Goal: Task Accomplishment & Management: Manage account settings

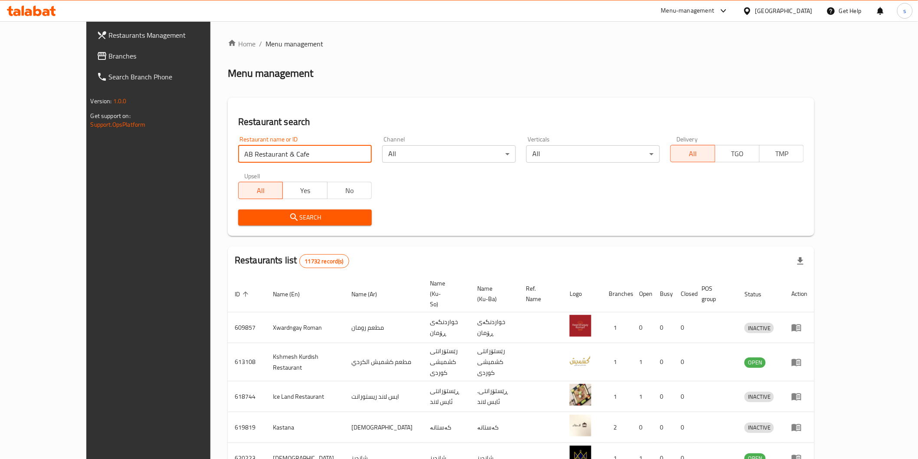
type input "AB Restaurant & Cafe"
click button "Search" at bounding box center [305, 218] width 134 height 16
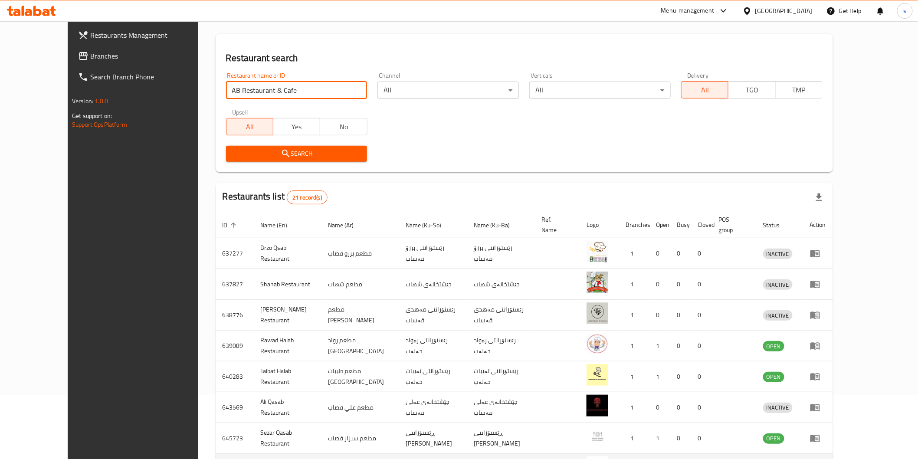
scroll to position [189, 0]
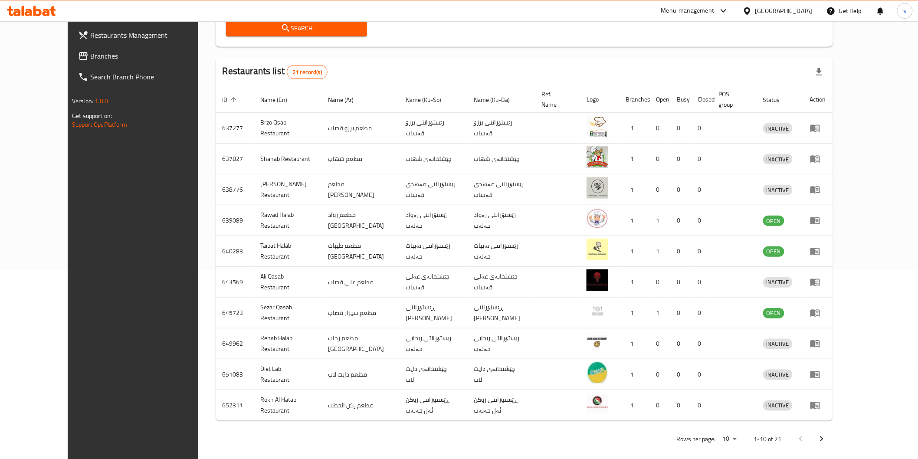
click at [90, 58] on span "Branches" at bounding box center [152, 56] width 124 height 10
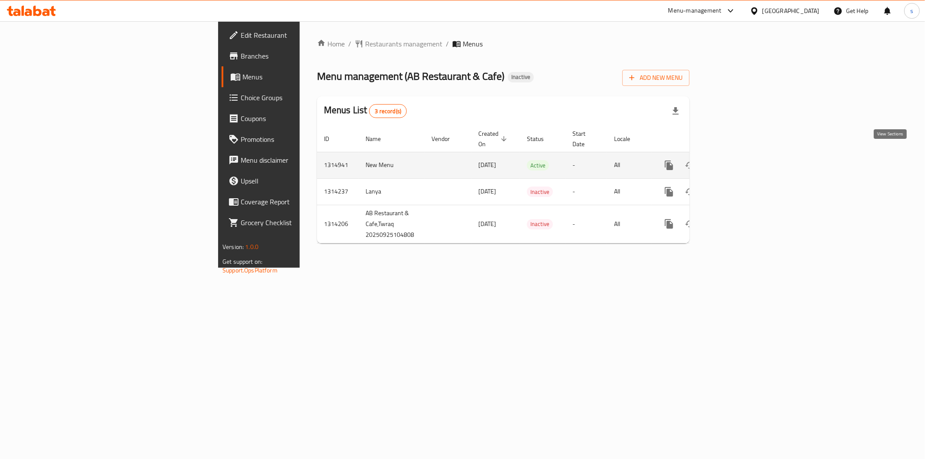
click at [737, 160] on icon "enhanced table" at bounding box center [732, 165] width 10 height 10
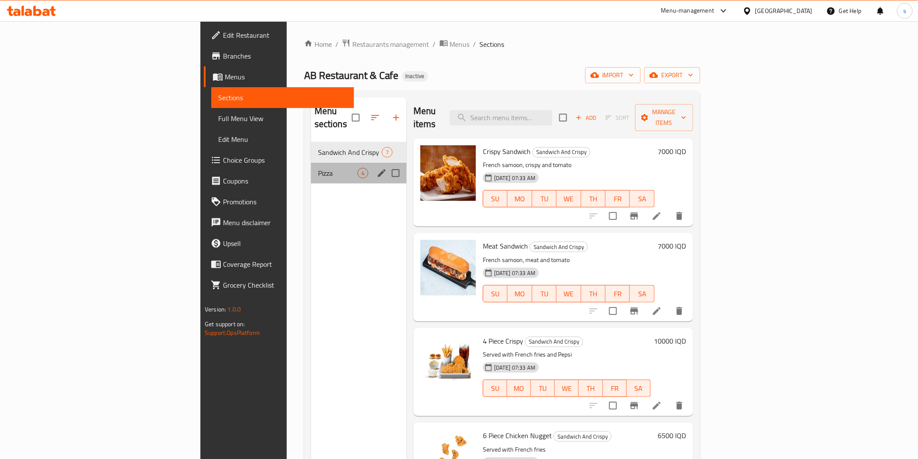
click at [311, 167] on div "Pizza 4" at bounding box center [358, 173] width 95 height 21
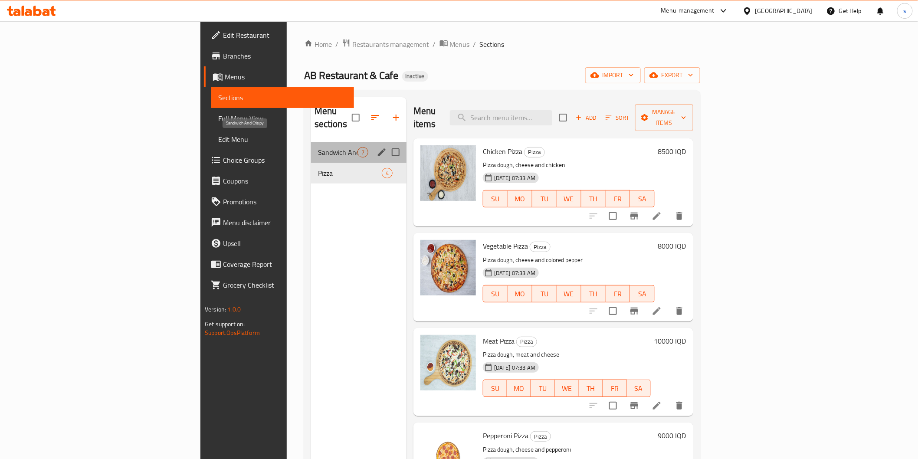
click at [318, 147] on span "Sandwich And Crispy" at bounding box center [337, 152] width 39 height 10
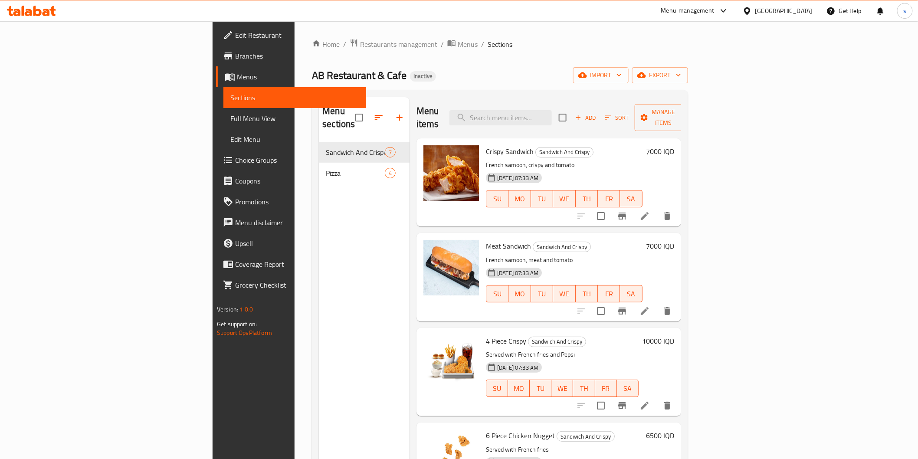
click at [482, 295] on div "[DATE] 07:33 AM SU MO TU WE TH FR SA" at bounding box center [564, 287] width 164 height 47
click at [230, 115] on span "Full Menu View" at bounding box center [294, 118] width 128 height 10
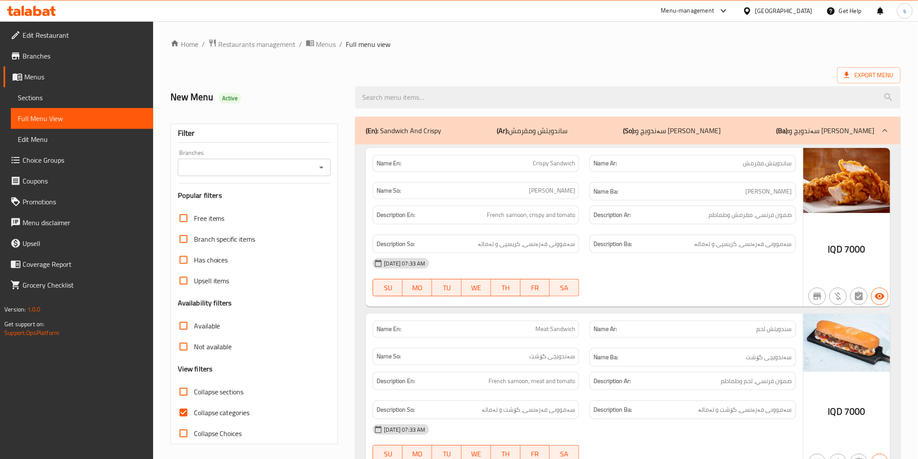
click at [261, 164] on input "Branches" at bounding box center [247, 167] width 134 height 12
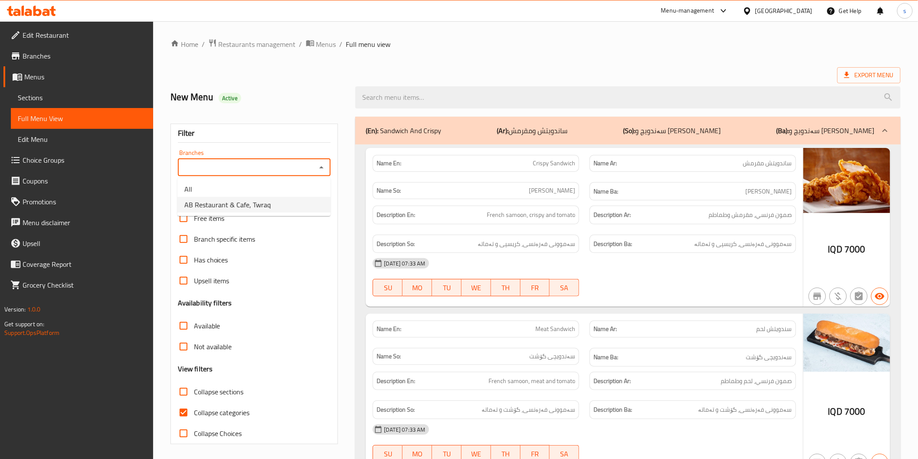
click at [262, 200] on span "AB Restaurant & Cafe, Twraq" at bounding box center [227, 205] width 86 height 10
type input "AB Restaurant & Cafe, Twraq"
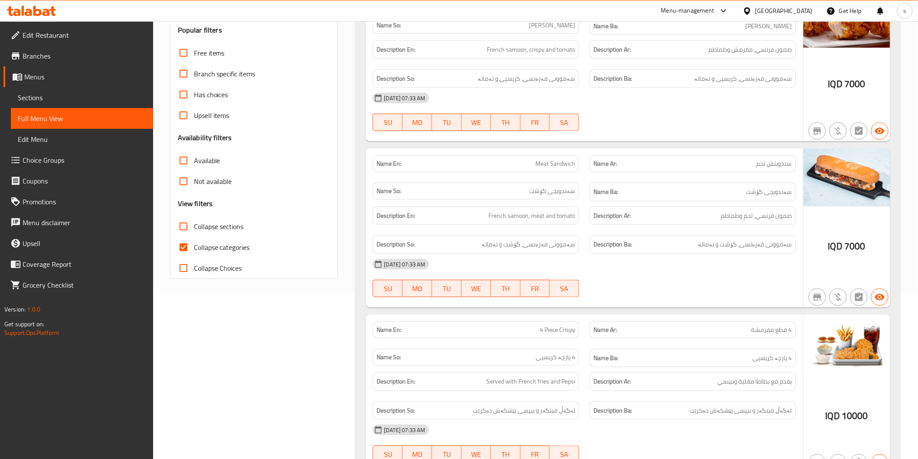
scroll to position [243, 0]
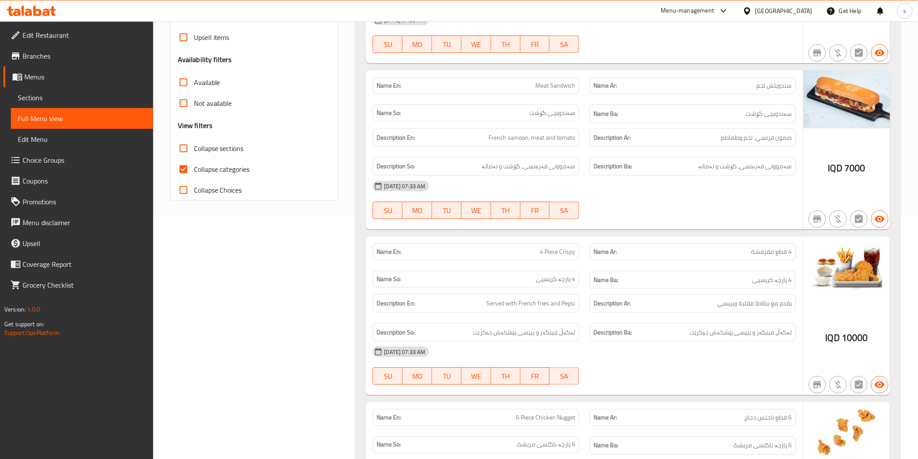
click at [237, 170] on span "Collapse categories" at bounding box center [222, 169] width 56 height 10
click at [194, 170] on input "Collapse categories" at bounding box center [183, 169] width 21 height 21
checkbox input "false"
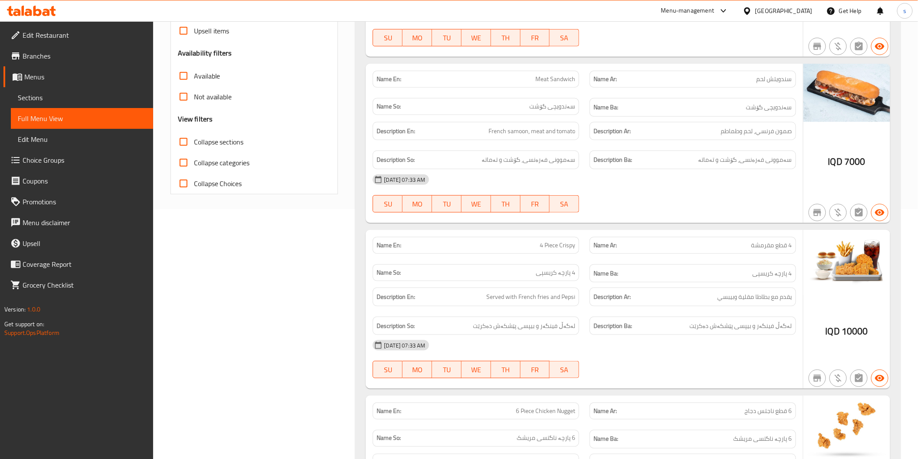
scroll to position [0, 0]
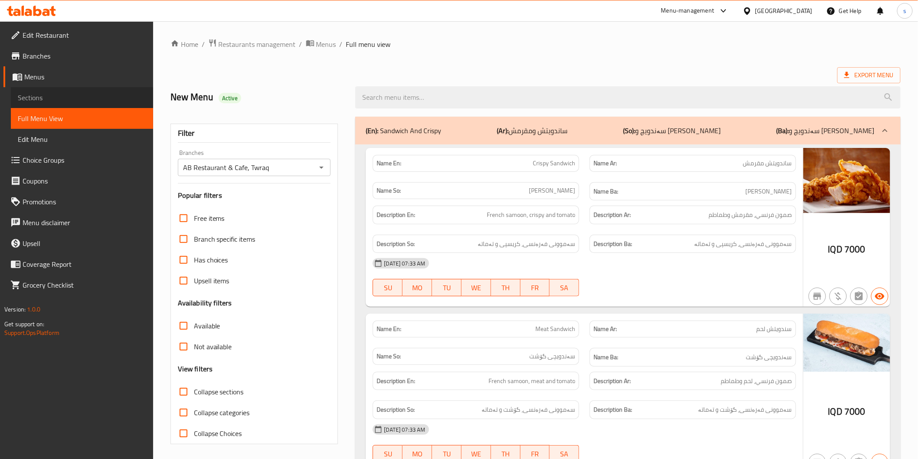
click at [68, 94] on span "Sections" at bounding box center [82, 97] width 128 height 10
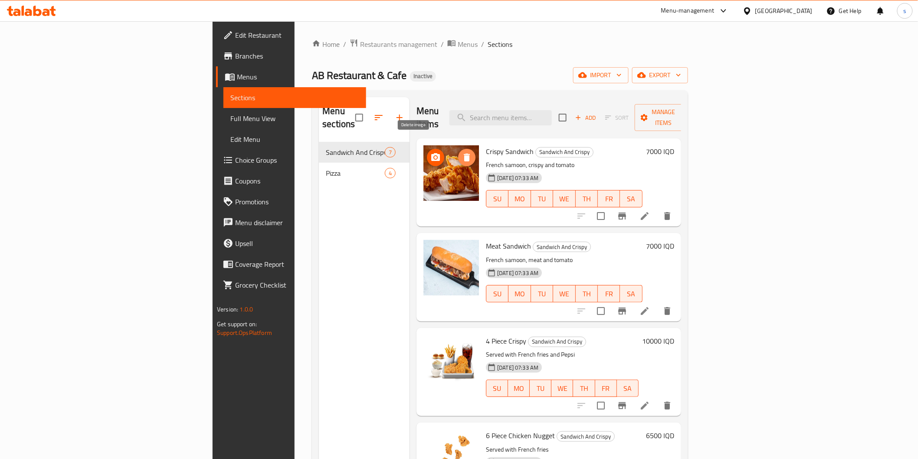
click at [464, 154] on icon "delete image" at bounding box center [467, 158] width 6 height 8
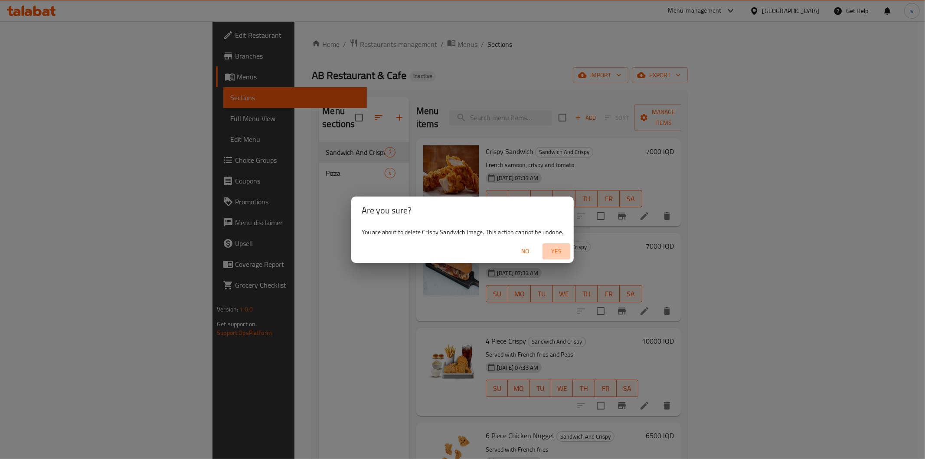
click at [556, 252] on span "Yes" at bounding box center [556, 251] width 21 height 11
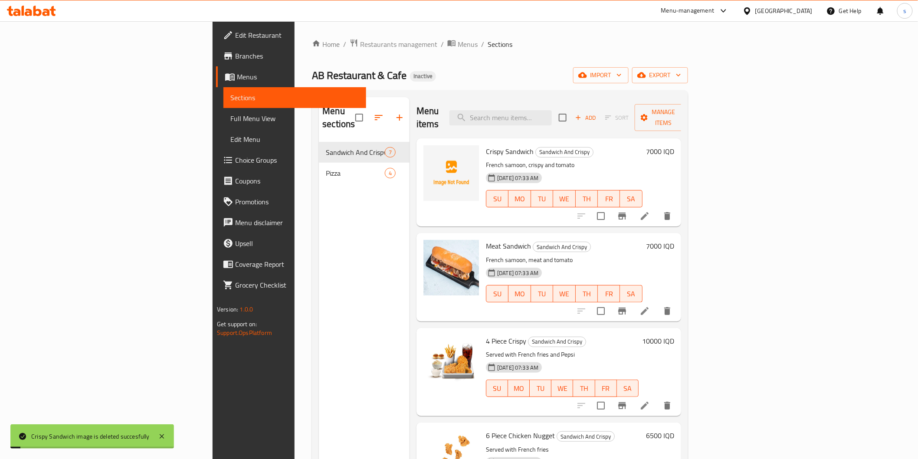
click at [482, 145] on div "Crispy Sandwich Sandwich And Crispy French samoon, crispy and tomato [DATE] 07:…" at bounding box center [564, 182] width 164 height 81
click at [486, 145] on span "Crispy Sandwich" at bounding box center [510, 151] width 48 height 13
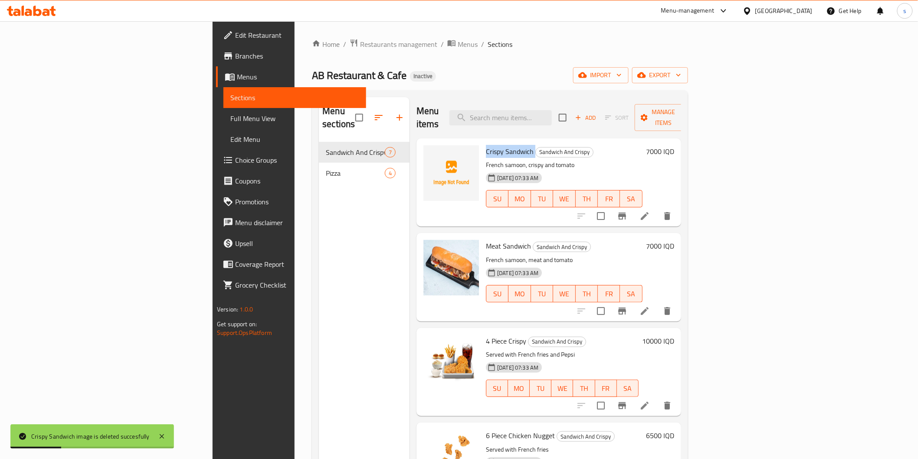
click at [486, 145] on span "Crispy Sandwich" at bounding box center [510, 151] width 48 height 13
copy h6 "Crispy Sandwich"
click at [230, 121] on span "Full Menu View" at bounding box center [294, 118] width 128 height 10
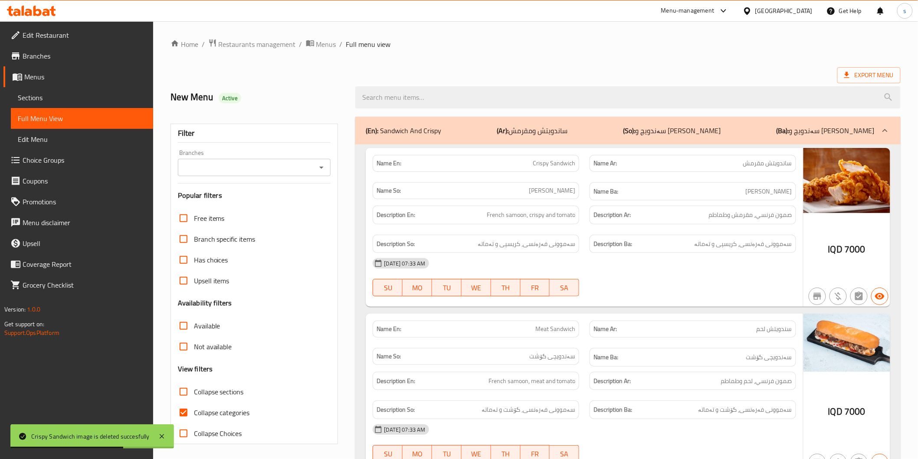
click at [551, 110] on div at bounding box center [627, 97] width 555 height 33
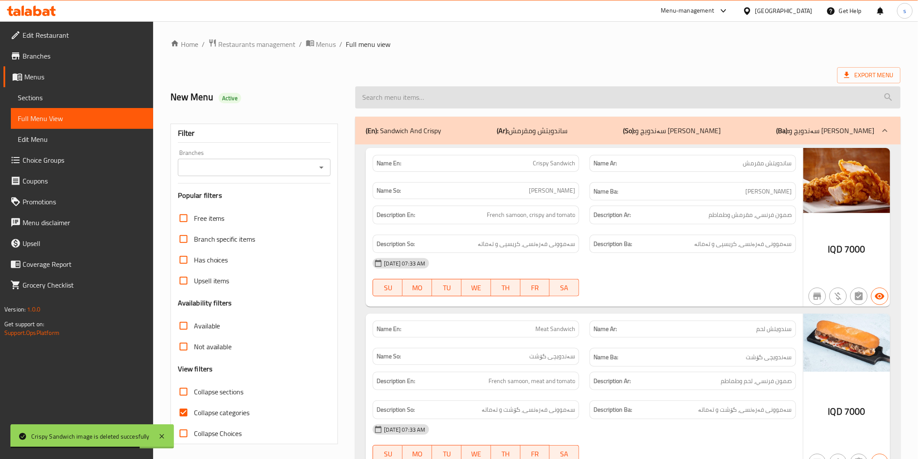
click at [554, 102] on input "search" at bounding box center [627, 97] width 545 height 22
paste input "Crispy Sandwich"
type input "Crispy Sandwich"
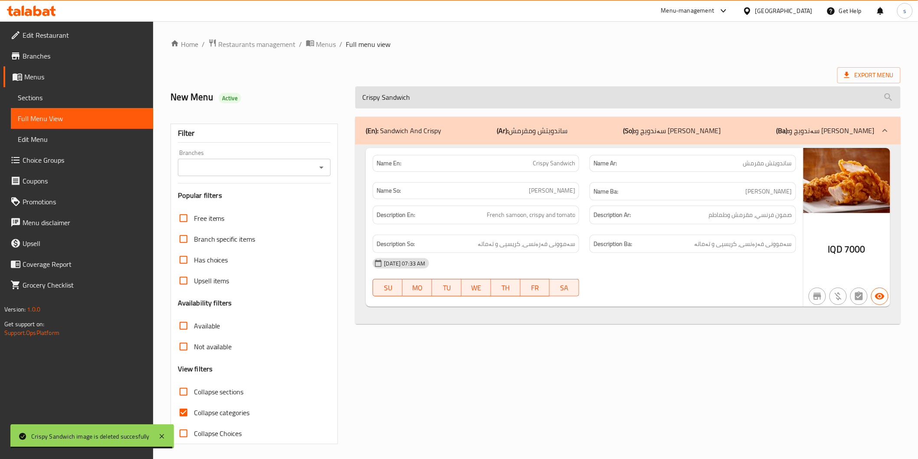
click at [554, 102] on input "Crispy Sandwich" at bounding box center [627, 97] width 545 height 22
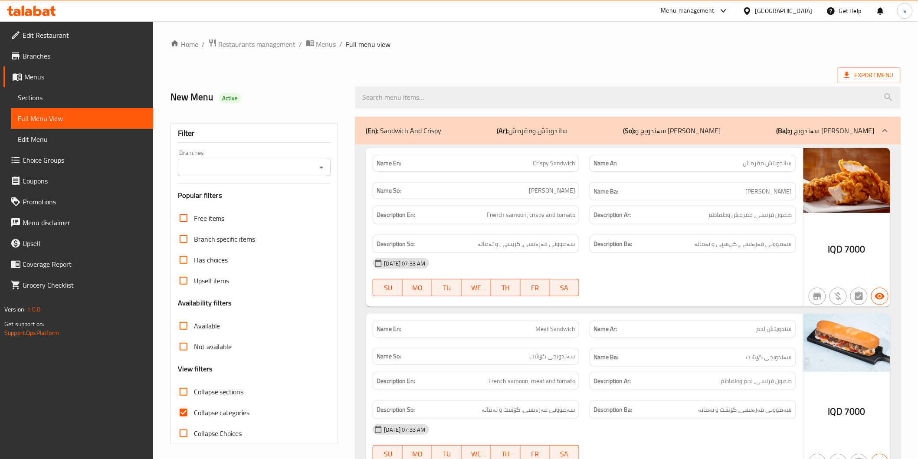
click at [216, 415] on span "Collapse categories" at bounding box center [222, 412] width 56 height 10
click at [194, 415] on input "Collapse categories" at bounding box center [183, 412] width 21 height 21
checkbox input "false"
click at [302, 170] on input "Branches" at bounding box center [247, 167] width 134 height 12
click at [299, 170] on input "Branches" at bounding box center [247, 167] width 134 height 12
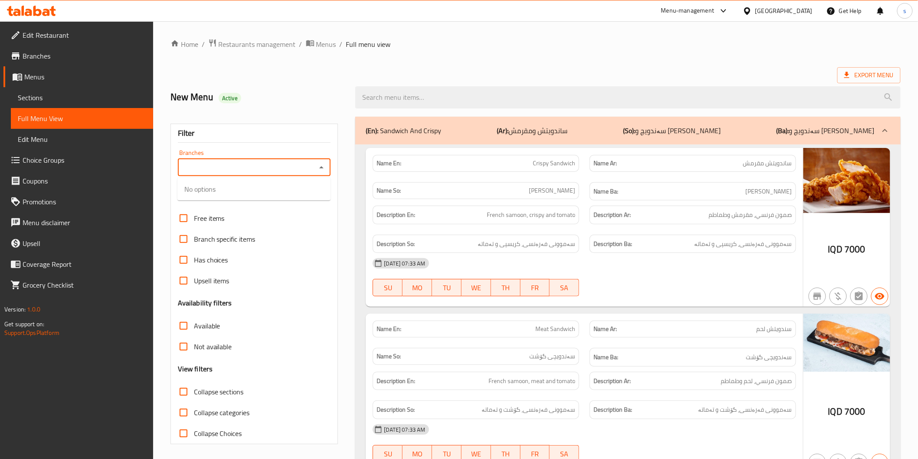
click at [300, 170] on input "Branches" at bounding box center [247, 167] width 134 height 12
click at [315, 164] on div at bounding box center [320, 167] width 11 height 12
click at [319, 165] on icon "Close" at bounding box center [321, 167] width 10 height 10
click at [319, 165] on icon "Open" at bounding box center [321, 167] width 10 height 10
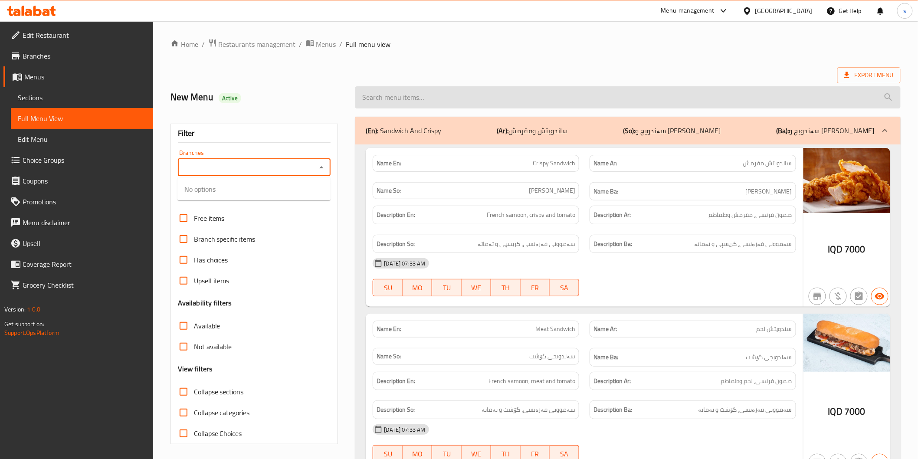
click at [439, 97] on input "search" at bounding box center [627, 97] width 545 height 22
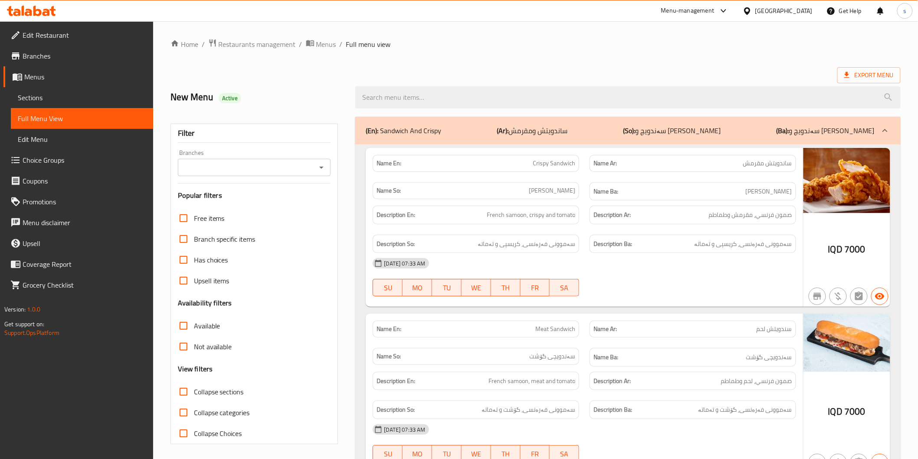
click at [44, 103] on link "Sections" at bounding box center [82, 97] width 142 height 21
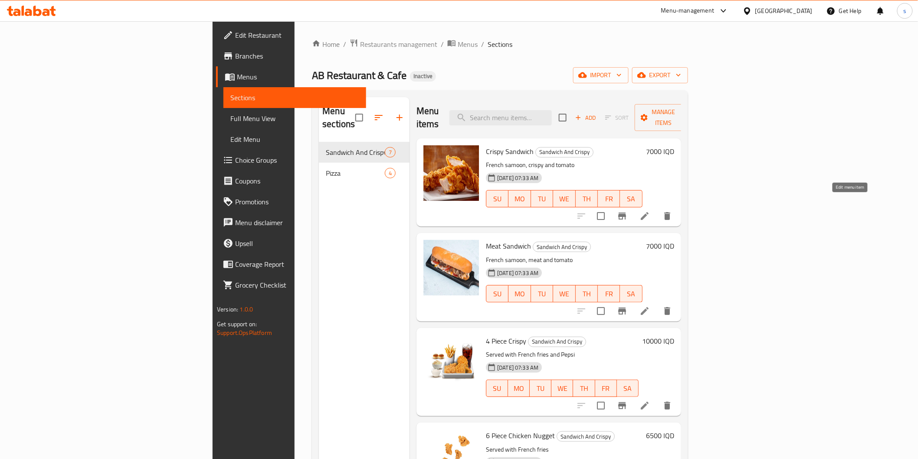
click at [648, 212] on icon at bounding box center [645, 216] width 8 height 8
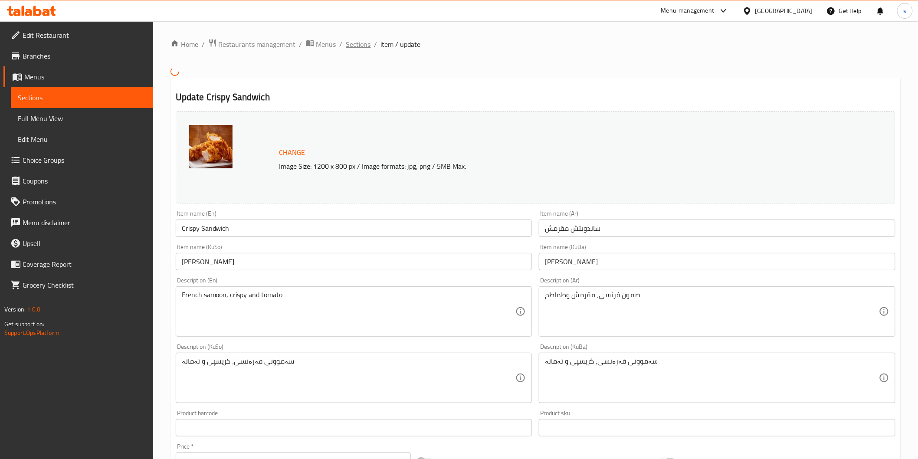
click at [361, 46] on span "Sections" at bounding box center [358, 44] width 25 height 10
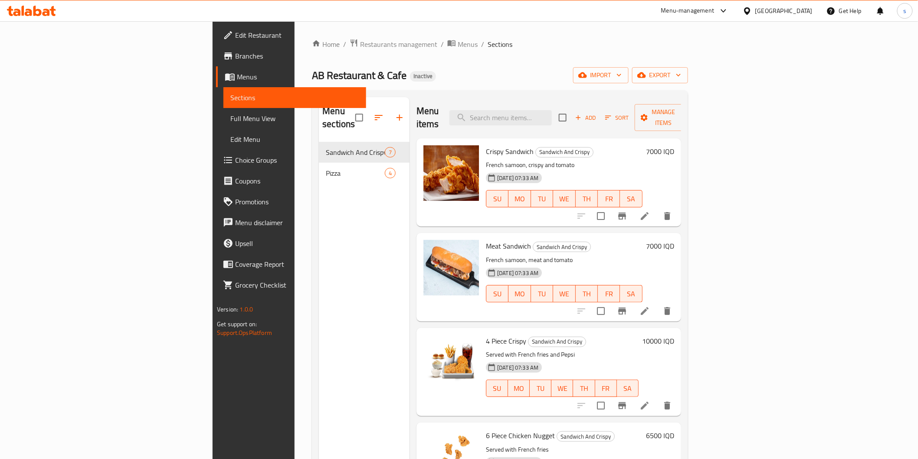
click at [230, 115] on span "Full Menu View" at bounding box center [294, 118] width 128 height 10
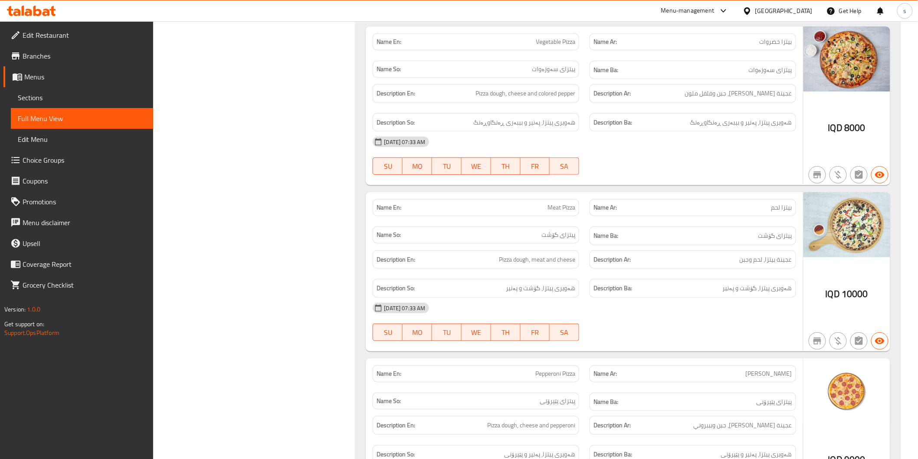
scroll to position [1497, 0]
click at [90, 100] on span "Sections" at bounding box center [82, 97] width 128 height 10
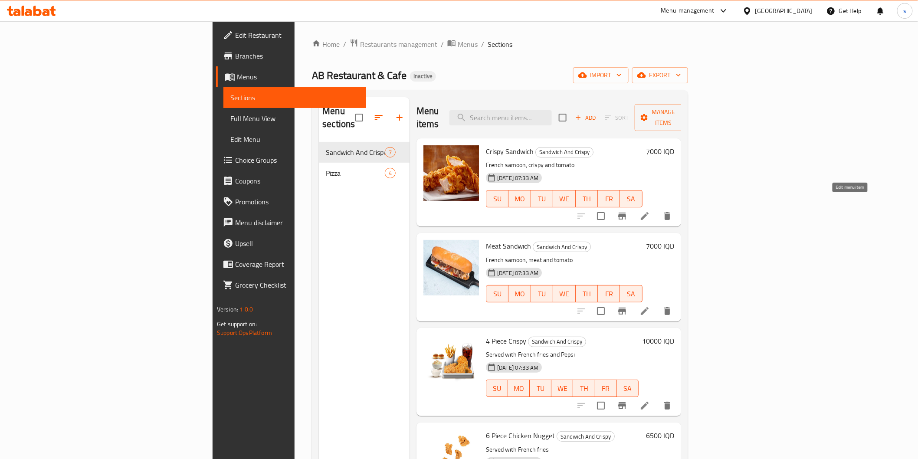
click at [650, 211] on icon at bounding box center [644, 216] width 10 height 10
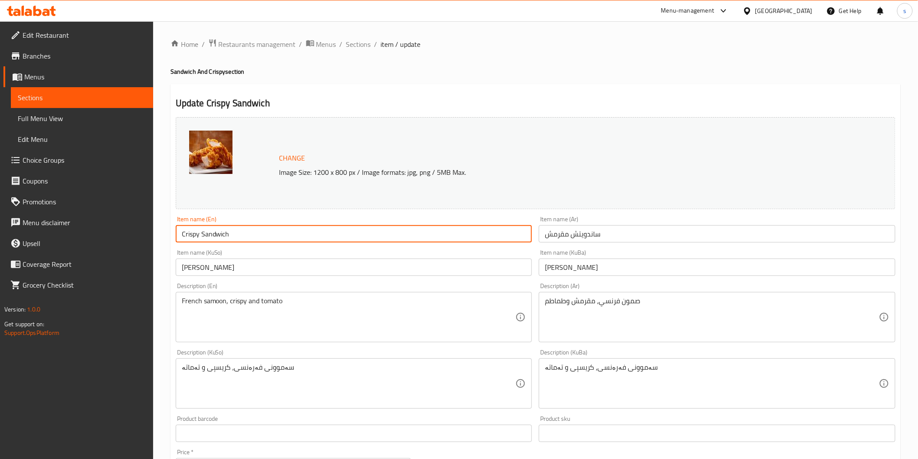
drag, startPoint x: 336, startPoint y: 231, endPoint x: 119, endPoint y: 237, distance: 217.4
click at [119, 237] on div "Edit Restaurant Branches Menus Sections Full Menu View Edit Menu Choice Groups …" at bounding box center [459, 373] width 918 height 704
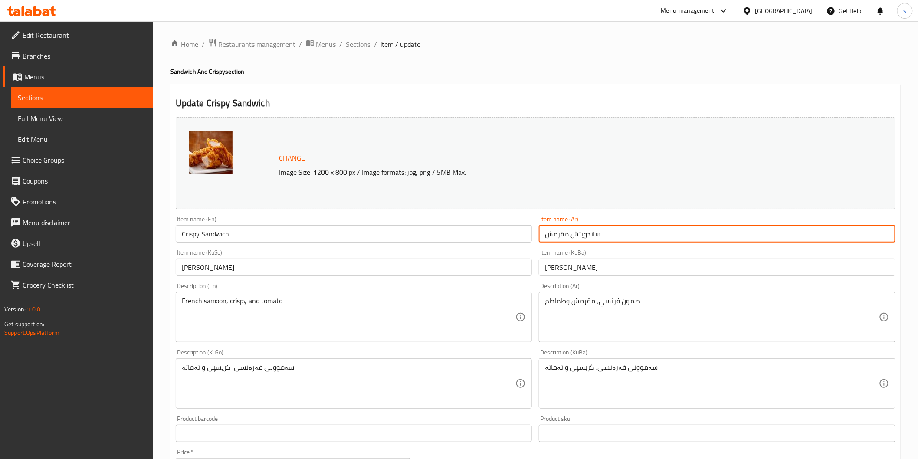
drag, startPoint x: 570, startPoint y: 246, endPoint x: 532, endPoint y: 246, distance: 38.2
click at [532, 246] on div "Change Image Size: 1200 x 800 px / Image formats: jpg, png / 5MB Max. Item name…" at bounding box center [535, 357] width 727 height 486
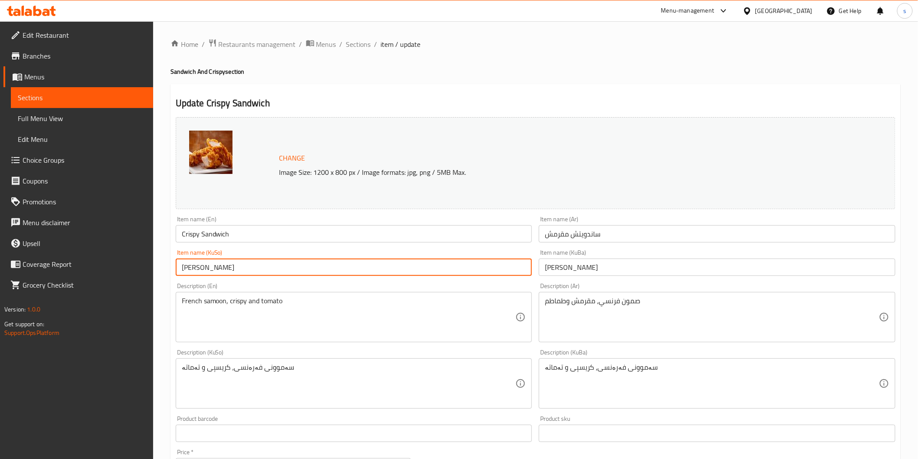
drag, startPoint x: 493, startPoint y: 275, endPoint x: 144, endPoint y: 283, distance: 348.8
click at [144, 283] on div "Edit Restaurant Branches Menus Sections Full Menu View Edit Menu Choice Groups …" at bounding box center [459, 373] width 918 height 704
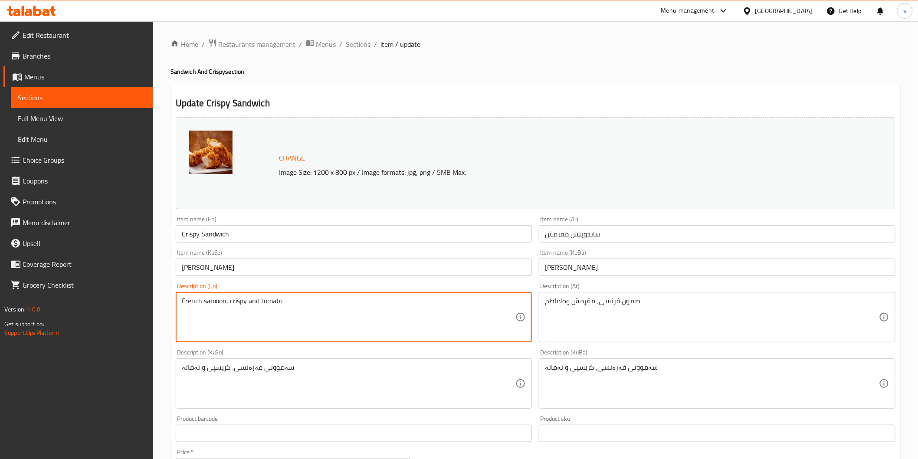
drag, startPoint x: 294, startPoint y: 308, endPoint x: 74, endPoint y: 308, distance: 220.4
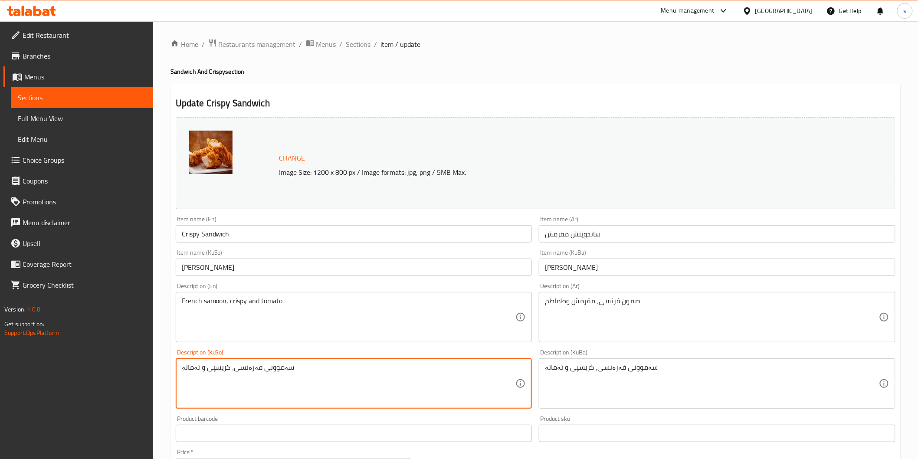
drag, startPoint x: 265, startPoint y: 385, endPoint x: 133, endPoint y: 385, distance: 131.9
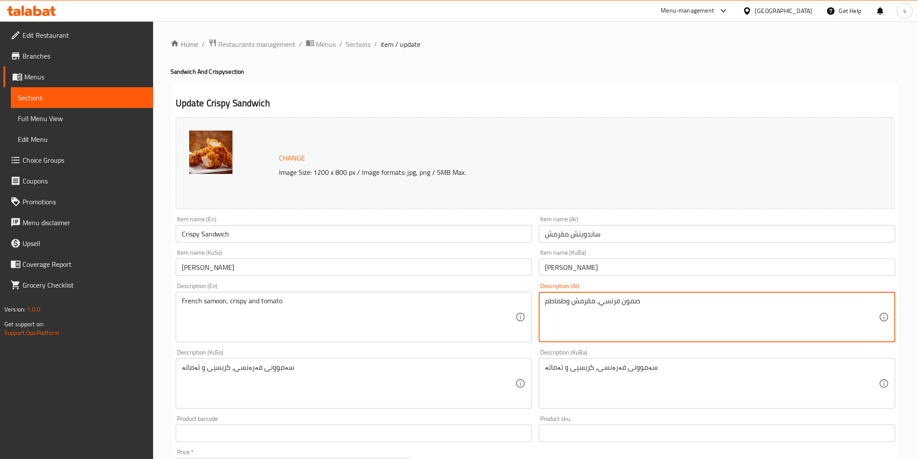
drag, startPoint x: 635, startPoint y: 317, endPoint x: 467, endPoint y: 332, distance: 168.9
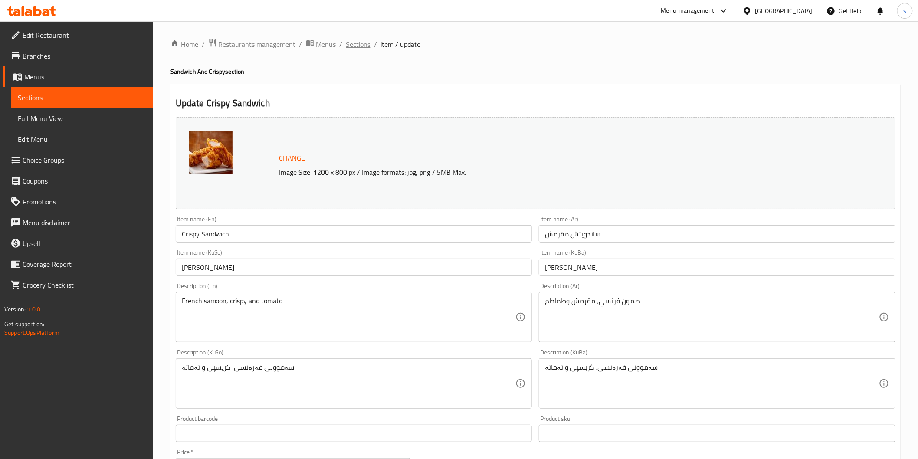
click at [357, 42] on span "Sections" at bounding box center [358, 44] width 25 height 10
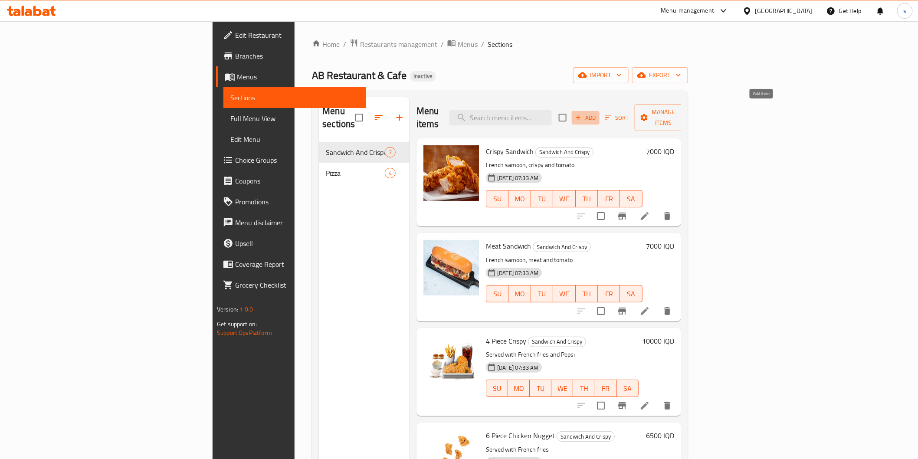
click at [597, 114] on span "Add" at bounding box center [585, 118] width 23 height 10
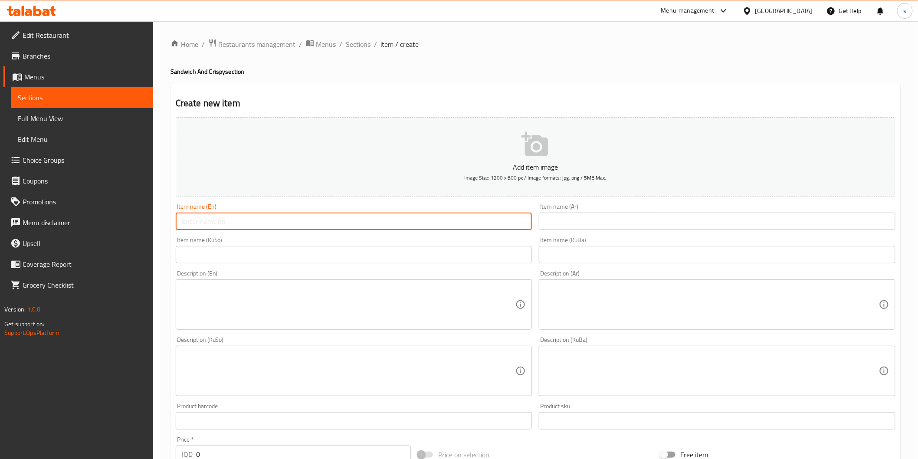
click at [244, 227] on input "text" at bounding box center [354, 221] width 357 height 17
paste input "Crispy Sandwich"
type input "Crispy Sandwich"
click at [592, 224] on input "text" at bounding box center [717, 221] width 357 height 17
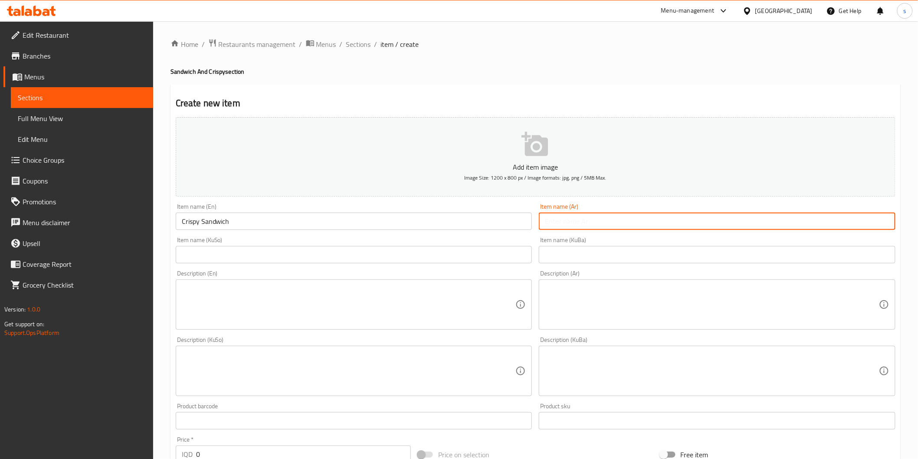
paste input "ساندويتش مقرمش"
type input "ساندويتش مقرمش"
click at [437, 246] on input "text" at bounding box center [354, 254] width 357 height 17
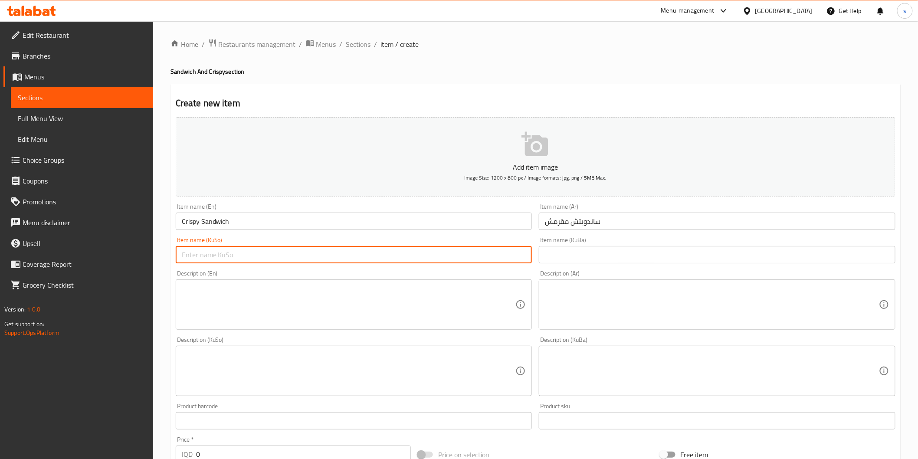
paste input "[PERSON_NAME]"
type input "[PERSON_NAME]"
click at [284, 311] on textarea at bounding box center [349, 304] width 334 height 41
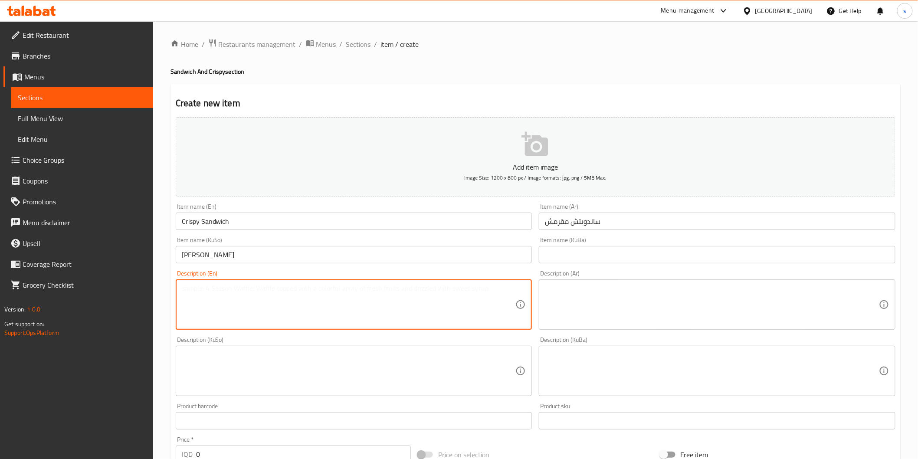
paste textarea "French samoon, crispy and tomato"
type textarea "French samoon, crispy and tomato"
click at [672, 326] on div "Description (Ar)" at bounding box center [717, 304] width 357 height 50
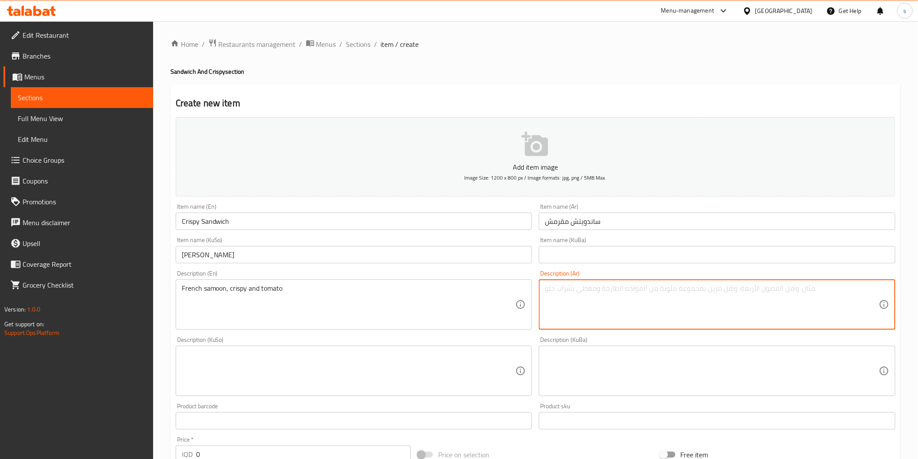
paste textarea "صمون فرنسي، مقرمش وطماطم"
type textarea "صمون فرنسي، مقرمش وطماطم"
click at [462, 372] on textarea at bounding box center [349, 370] width 334 height 41
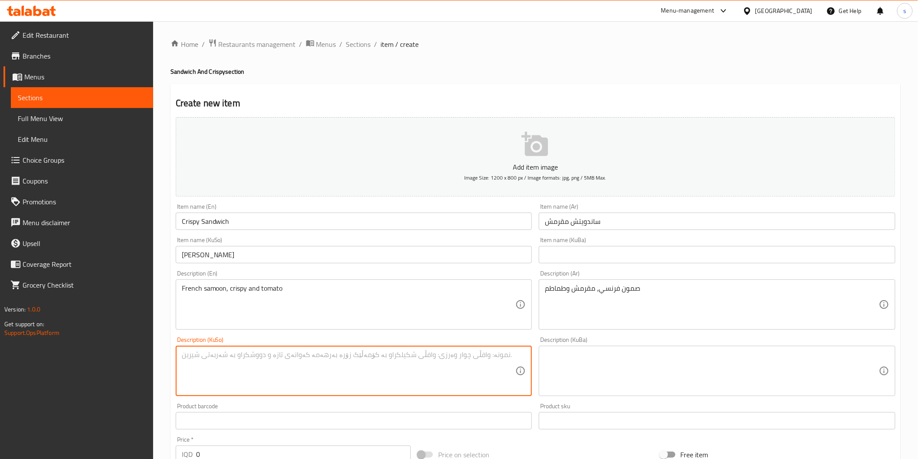
paste textarea "French samoon, crispy and tomato"
click at [324, 369] on textarea "French samoon, crispy and tomato" at bounding box center [349, 370] width 334 height 41
paste textarea "صمون فرنسي، مقرمش وطماطم"
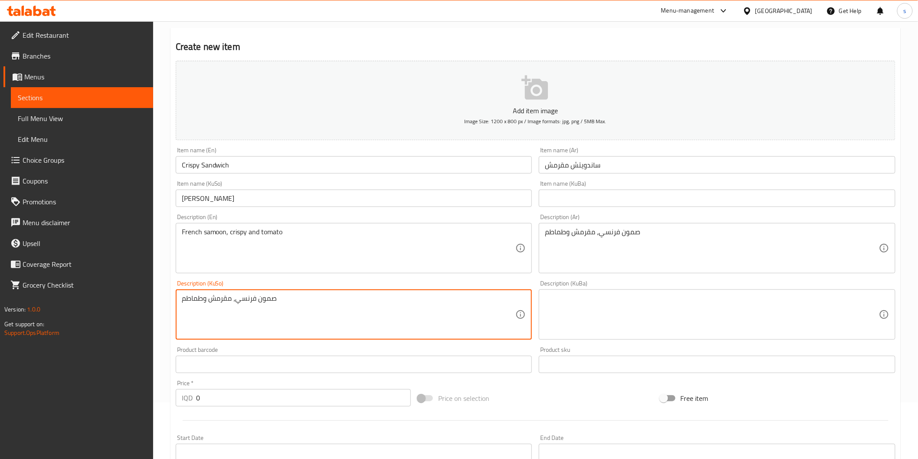
scroll to position [144, 0]
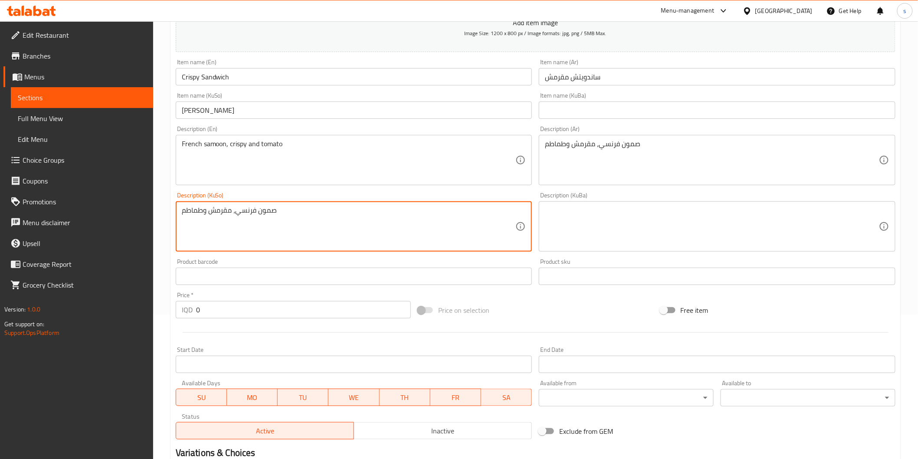
click at [262, 235] on textarea "صمون فرنسي، مقرمش وطماطم" at bounding box center [349, 226] width 334 height 41
paste textarea "ەموونی فەرەنسی، کریسپی و تەماتە"
type textarea "سەموونی فەرەنسی، کریسپی و تەماتە"
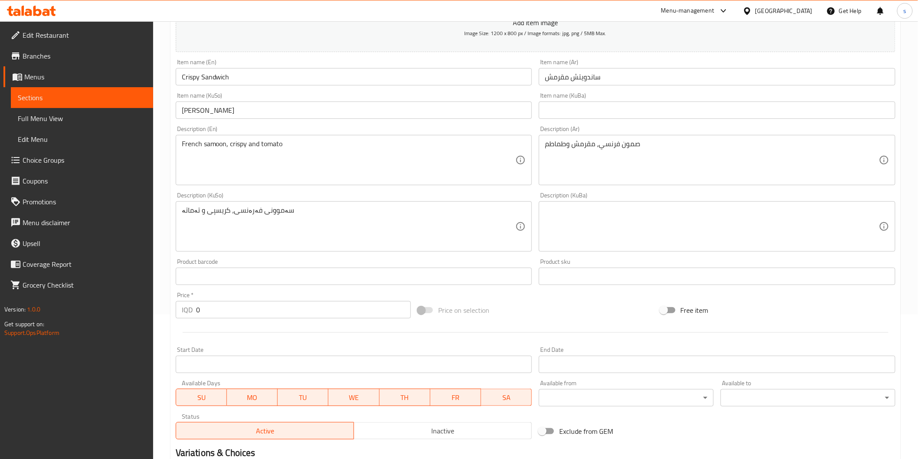
drag, startPoint x: 240, startPoint y: 295, endPoint x: 211, endPoint y: 307, distance: 31.1
click at [212, 307] on div "Price   * IQD 0 Price *" at bounding box center [293, 305] width 235 height 26
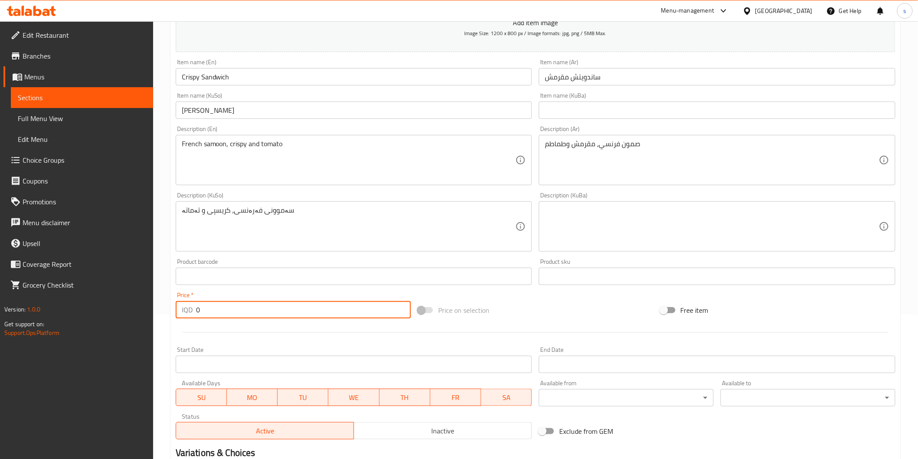
drag, startPoint x: 211, startPoint y: 307, endPoint x: 205, endPoint y: 309, distance: 6.4
click at [205, 309] on input "0" at bounding box center [303, 309] width 215 height 17
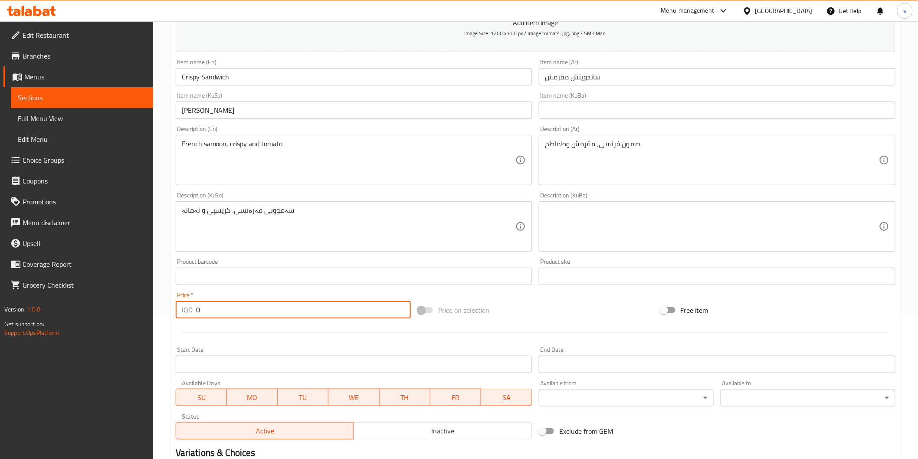
click at [205, 309] on input "0" at bounding box center [303, 309] width 215 height 17
type input "7000"
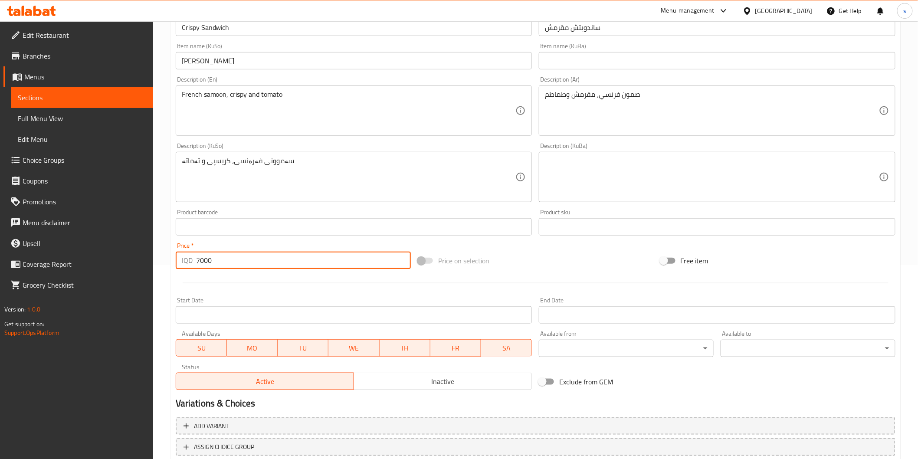
scroll to position [252, 0]
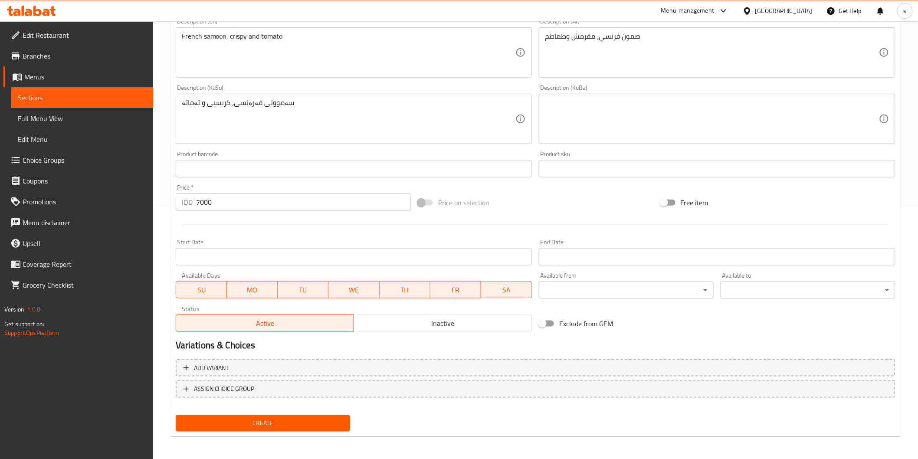
click at [327, 430] on div "Create" at bounding box center [263, 423] width 182 height 23
click at [331, 423] on span "Create" at bounding box center [263, 423] width 161 height 11
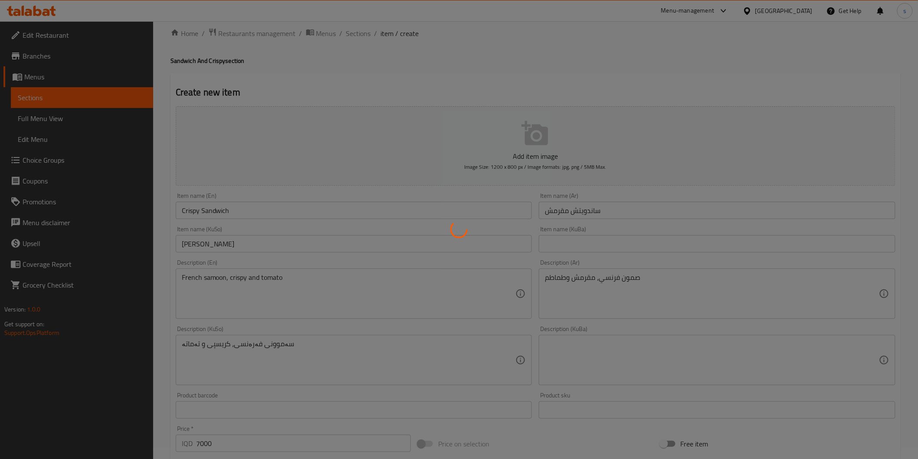
type input "0"
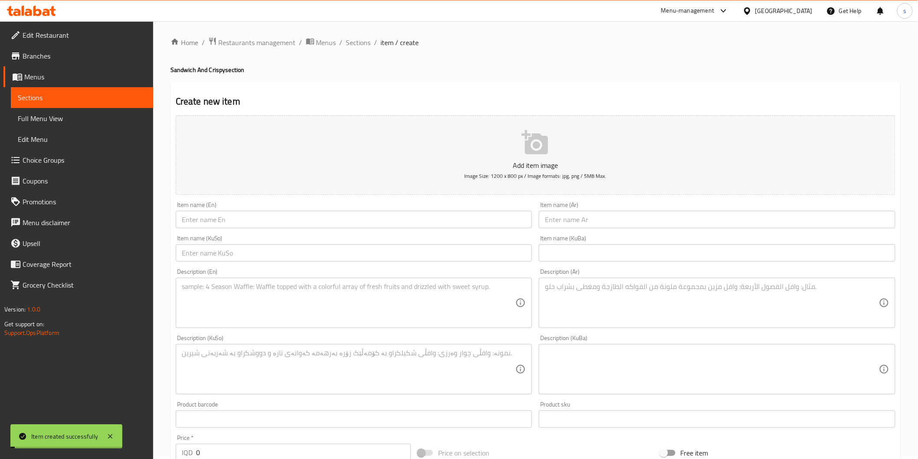
scroll to position [0, 0]
click at [352, 44] on span "Sections" at bounding box center [358, 44] width 25 height 10
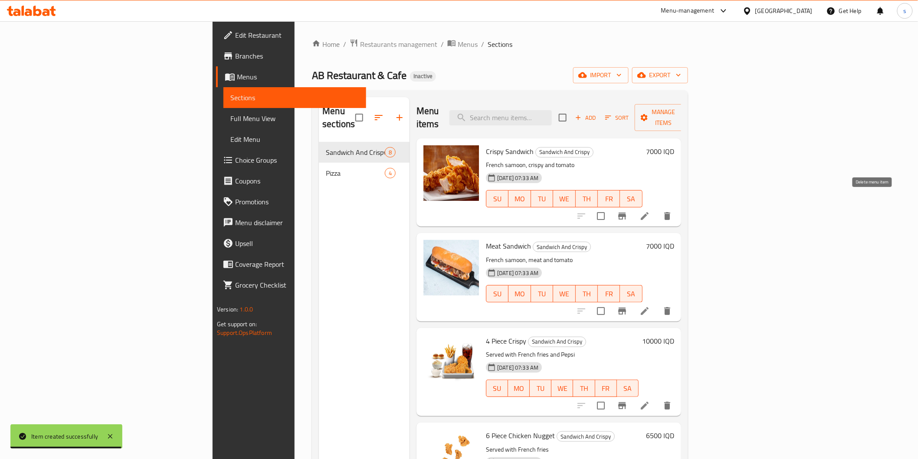
click at [678, 206] on button "delete" at bounding box center [667, 216] width 21 height 21
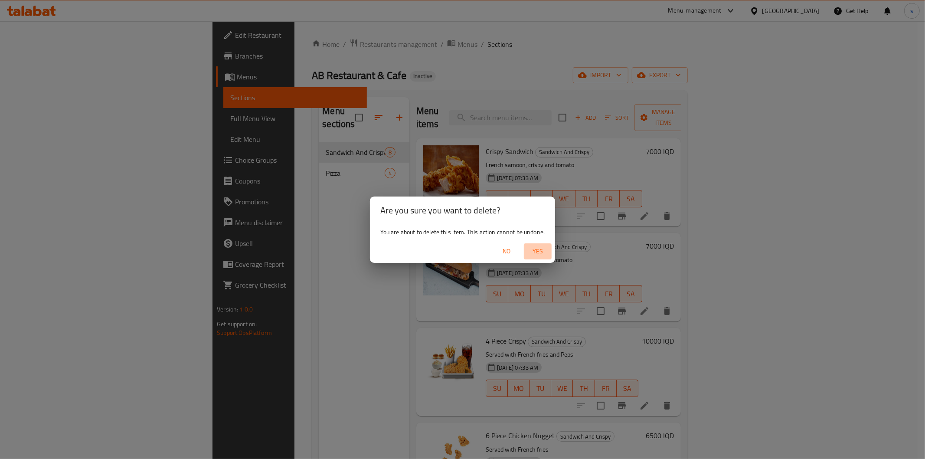
click at [540, 249] on span "Yes" at bounding box center [537, 251] width 21 height 11
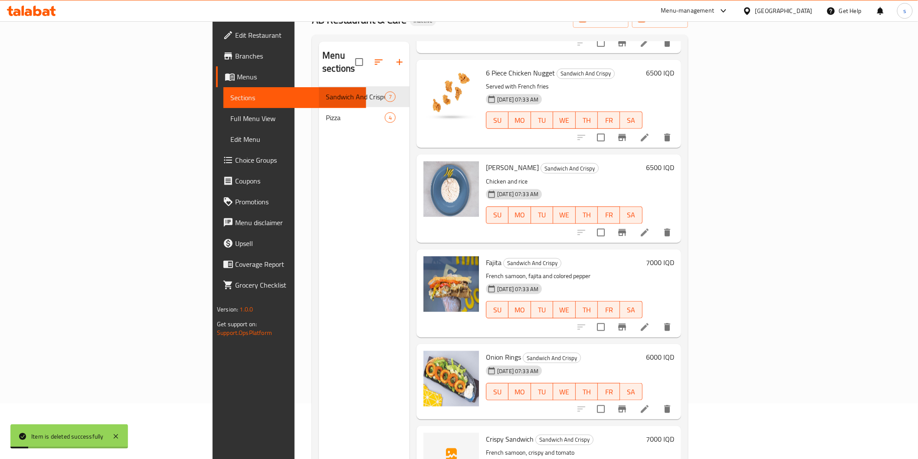
scroll to position [121, 0]
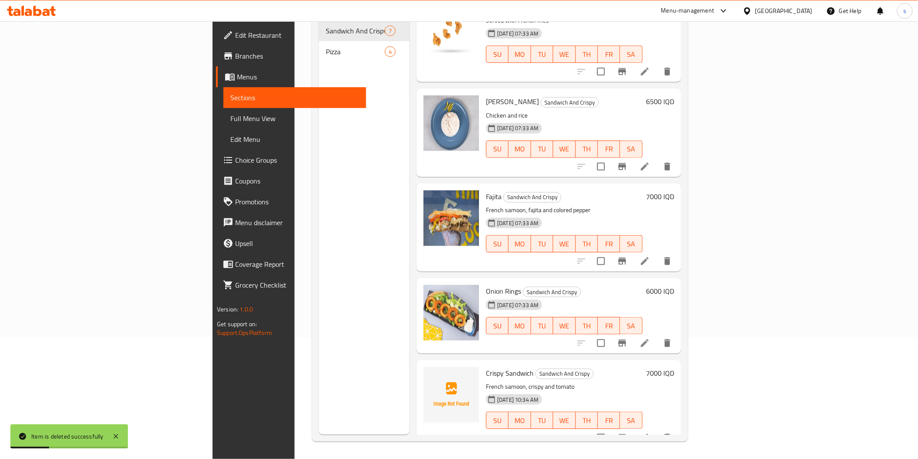
click at [223, 111] on link "Full Menu View" at bounding box center [294, 118] width 142 height 21
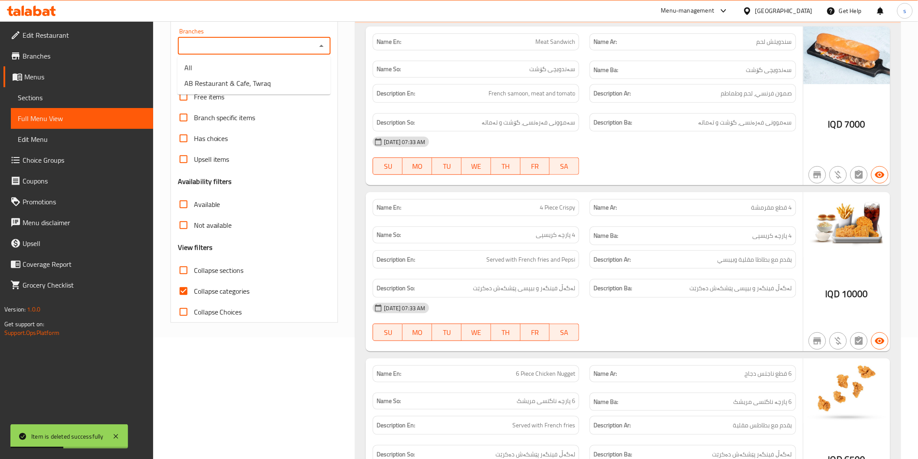
click at [259, 47] on input "Branches" at bounding box center [247, 46] width 134 height 12
click at [258, 79] on span "AB Restaurant & Cafe, Twraq" at bounding box center [227, 83] width 86 height 10
type input "AB Restaurant & Cafe, Twraq"
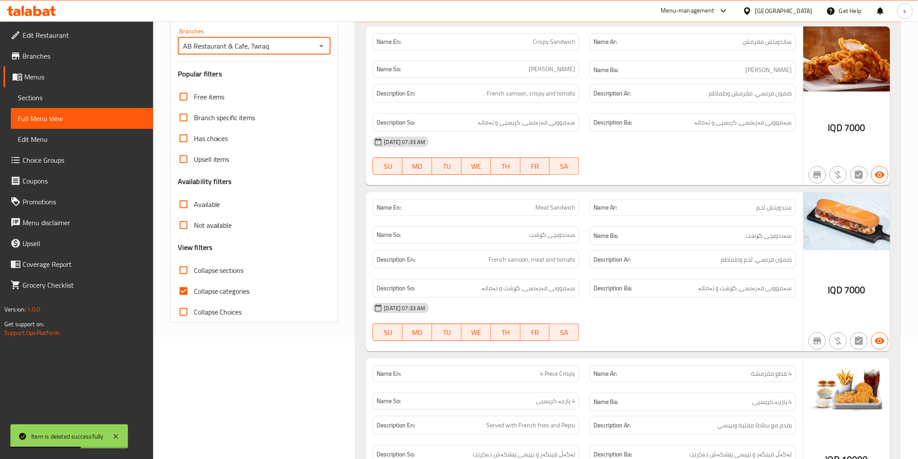
click at [217, 298] on label "Collapse categories" at bounding box center [211, 291] width 77 height 21
click at [194, 298] on input "Collapse categories" at bounding box center [183, 291] width 21 height 21
checkbox input "false"
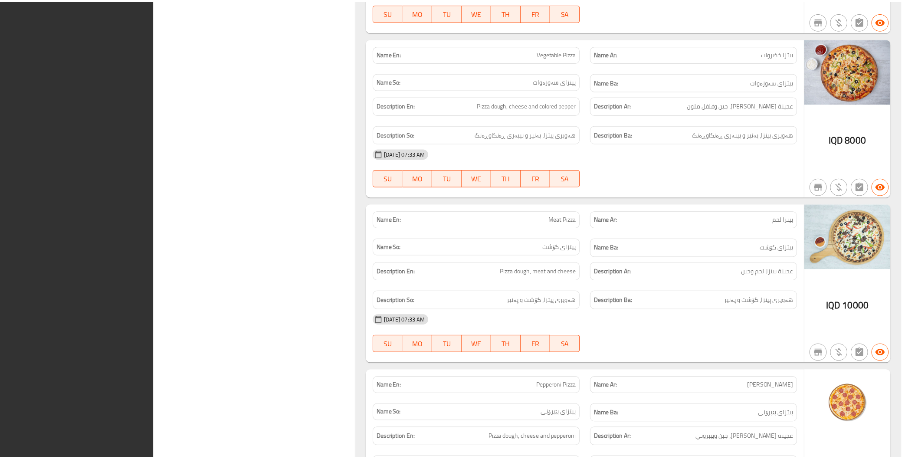
scroll to position [1593, 0]
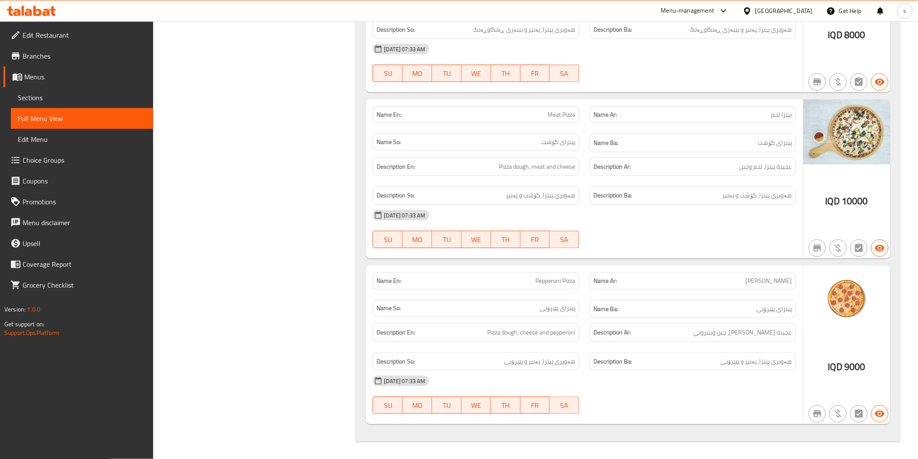
click at [39, 19] on div at bounding box center [31, 10] width 63 height 17
click at [41, 14] on icon at bounding box center [31, 11] width 49 height 10
